Goal: Find specific page/section: Find specific page/section

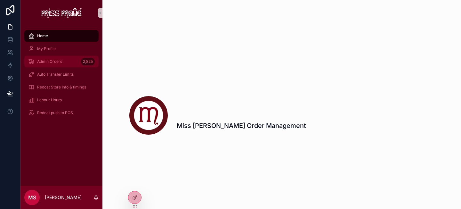
click at [45, 61] on span "Admin Orders" at bounding box center [49, 61] width 25 height 5
